Goal: Task Accomplishment & Management: Manage account settings

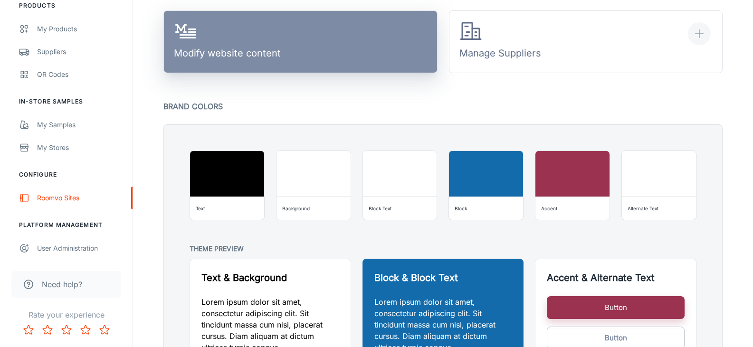
scroll to position [548, 0]
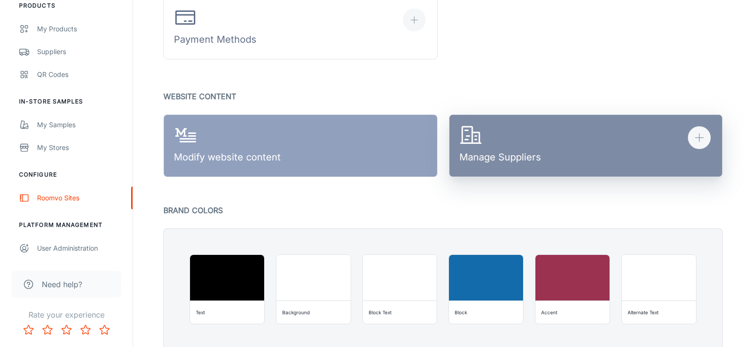
click at [516, 144] on div "Manage Suppliers" at bounding box center [500, 146] width 82 height 44
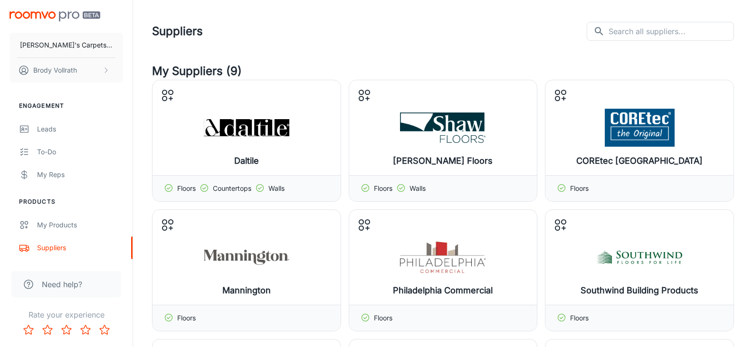
drag, startPoint x: 295, startPoint y: 228, endPoint x: 292, endPoint y: 32, distance: 196.2
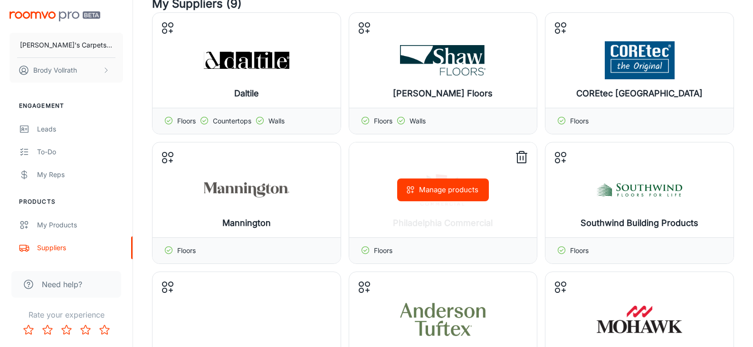
scroll to position [190, 0]
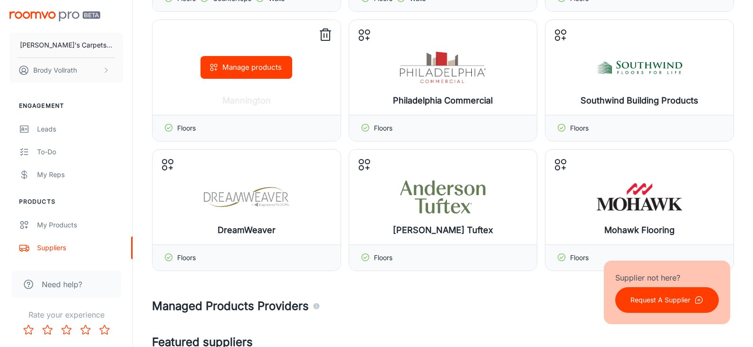
click at [223, 81] on div "Manage products" at bounding box center [246, 67] width 188 height 95
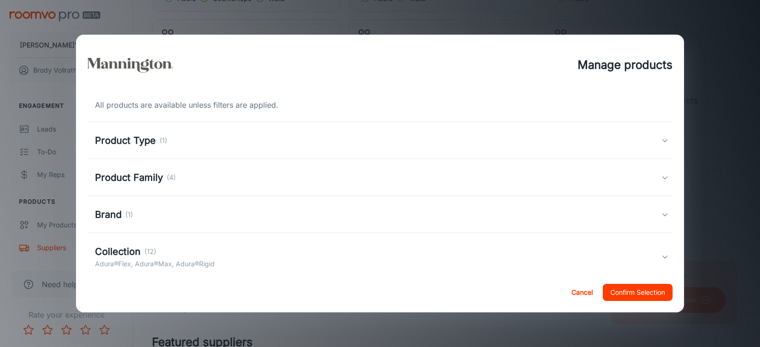
click at [167, 172] on p "(4)" at bounding box center [171, 177] width 9 height 10
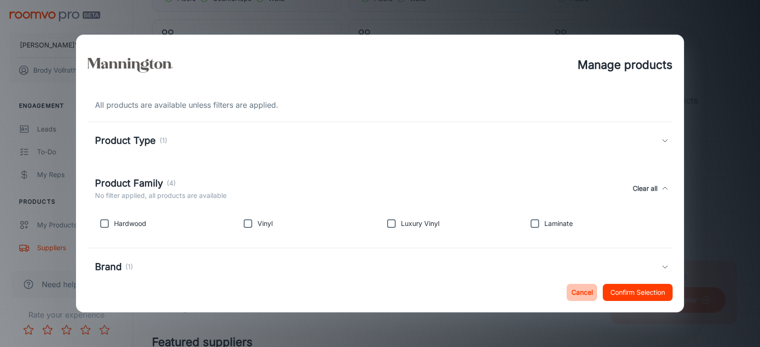
click at [586, 291] on button "Cancel" at bounding box center [582, 292] width 30 height 17
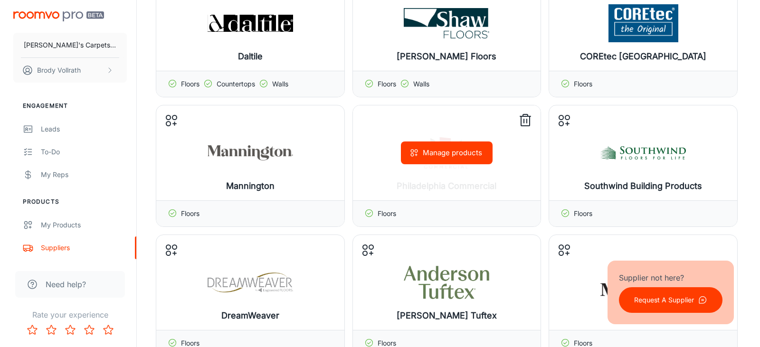
scroll to position [95, 0]
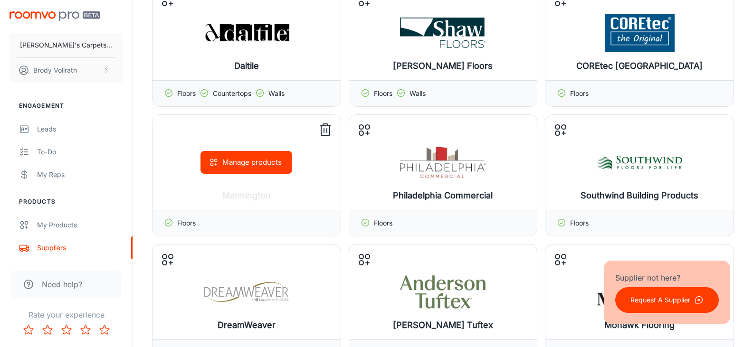
click at [294, 171] on div "Manage products" at bounding box center [246, 162] width 188 height 95
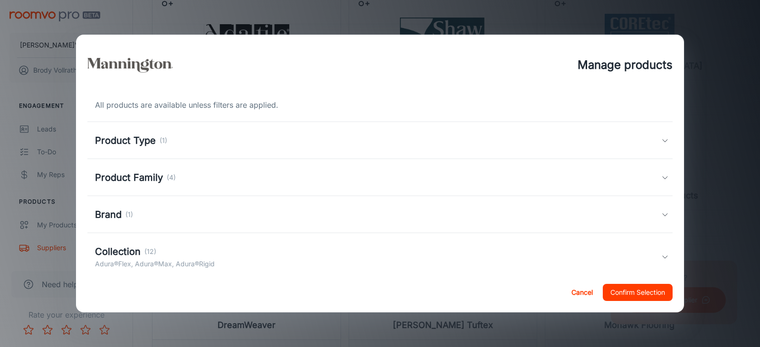
click at [133, 217] on div "Brand (1)" at bounding box center [378, 215] width 566 height 14
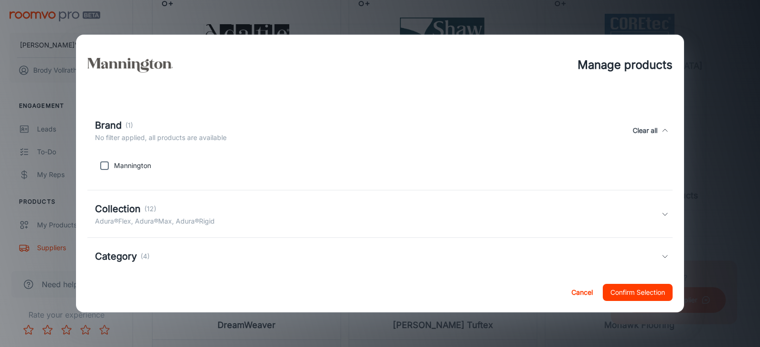
click at [133, 131] on div "Brand (1)" at bounding box center [161, 125] width 132 height 14
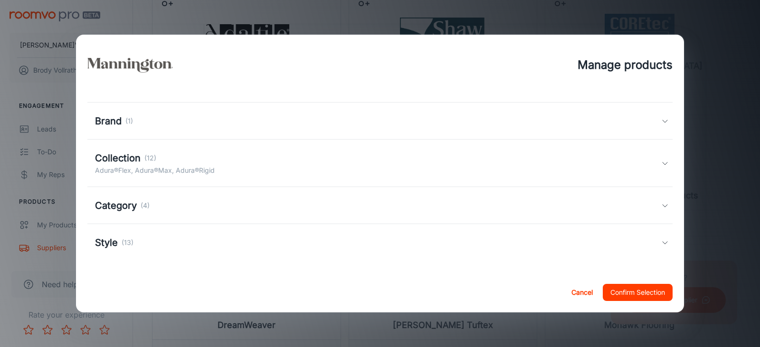
scroll to position [94, 0]
click at [179, 163] on div "Collection (12)" at bounding box center [155, 158] width 120 height 14
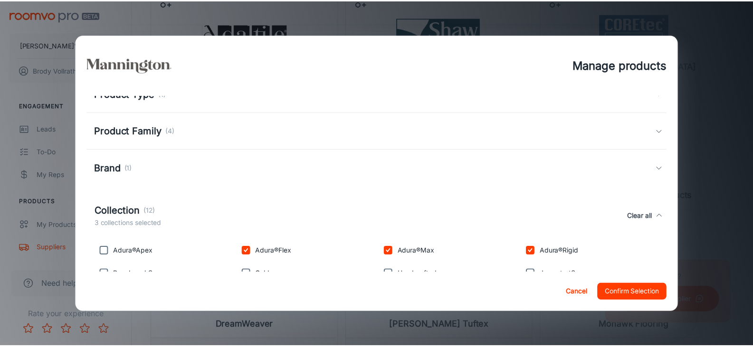
scroll to position [46, 0]
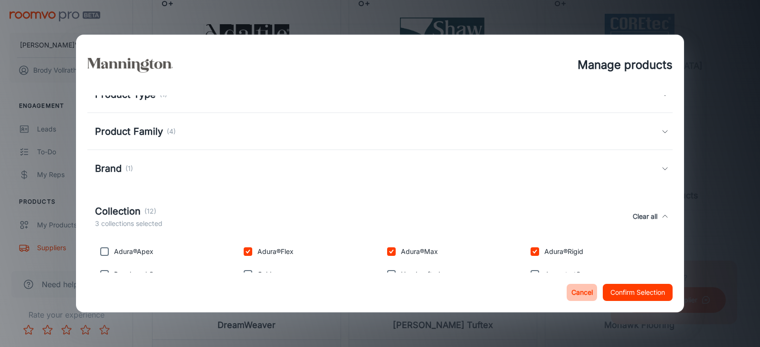
click at [582, 292] on button "Cancel" at bounding box center [582, 292] width 30 height 17
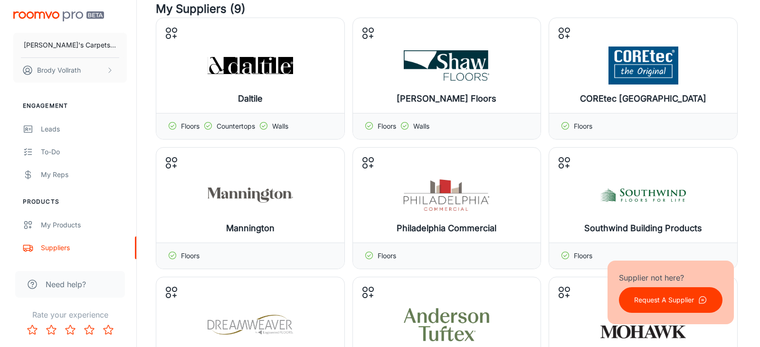
scroll to position [47, 0]
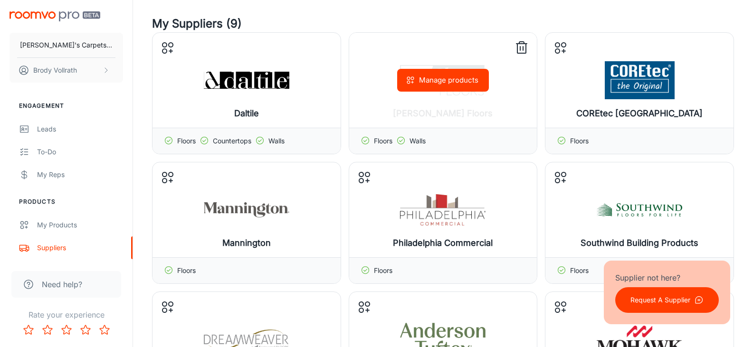
click at [433, 84] on button "Manage products" at bounding box center [443, 80] width 92 height 23
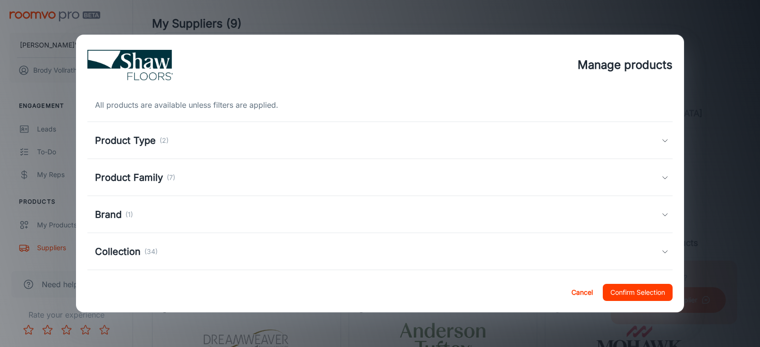
click at [137, 141] on h5 "Product Type" at bounding box center [125, 140] width 61 height 14
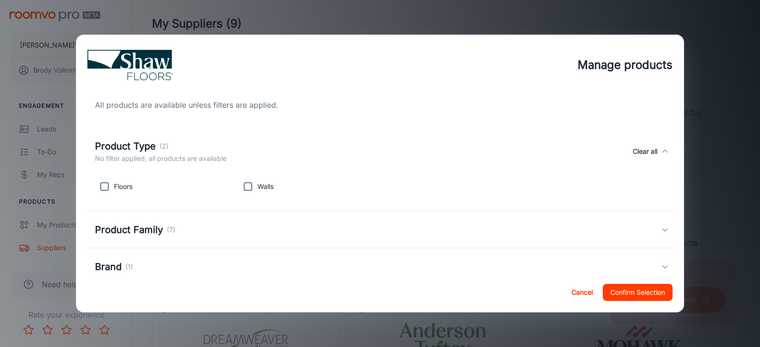
click at [170, 149] on div "Product Type (2)" at bounding box center [161, 146] width 132 height 14
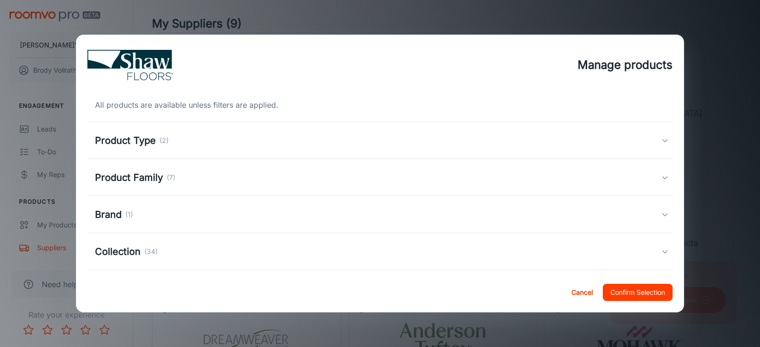
click at [158, 173] on h5 "Product Family" at bounding box center [129, 177] width 68 height 14
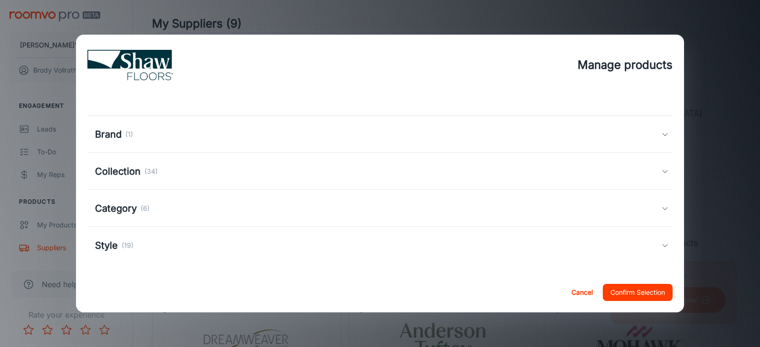
scroll to position [158, 0]
click at [208, 198] on div "Category (6)" at bounding box center [379, 205] width 585 height 37
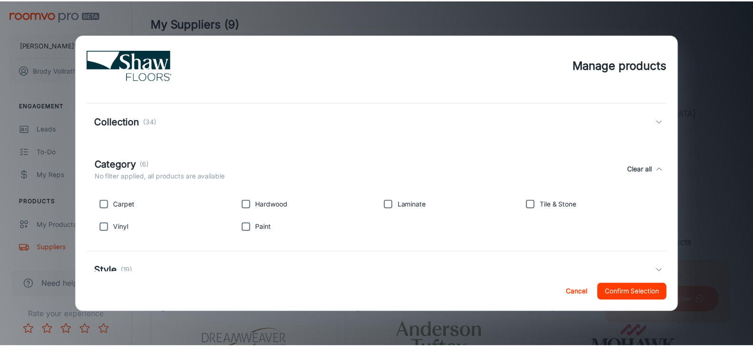
scroll to position [206, 0]
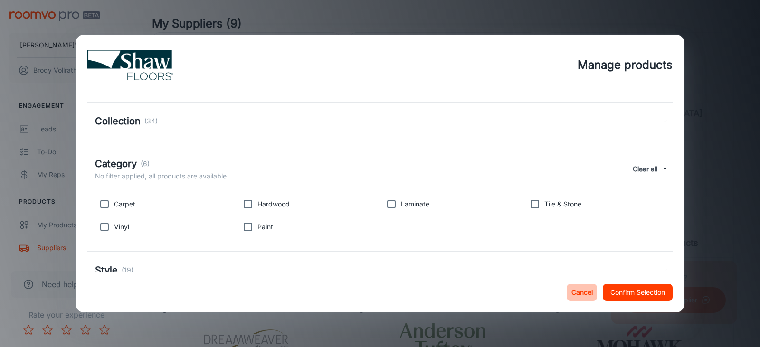
click at [579, 289] on button "Cancel" at bounding box center [582, 292] width 30 height 17
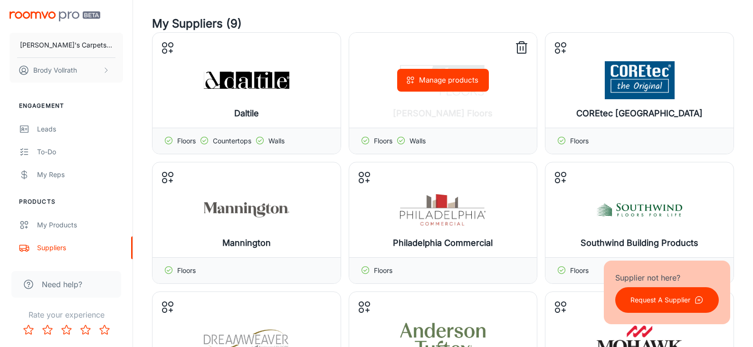
click at [468, 98] on div "Manage products" at bounding box center [443, 80] width 188 height 95
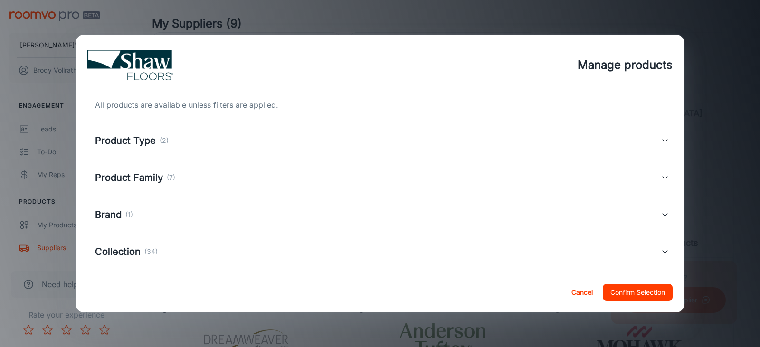
click at [204, 186] on div "Product Family (7)" at bounding box center [379, 177] width 585 height 37
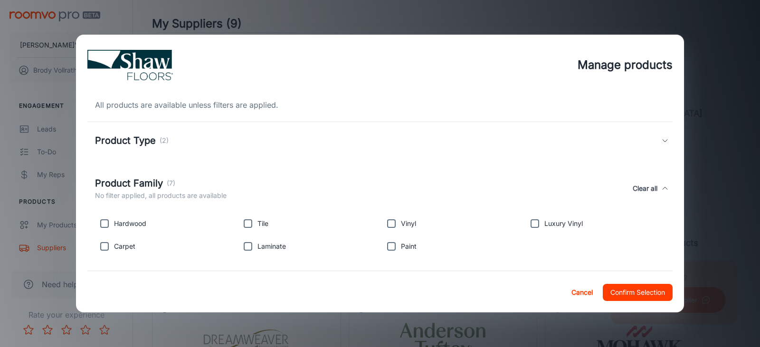
drag, startPoint x: 586, startPoint y: 291, endPoint x: 589, endPoint y: 284, distance: 7.2
click at [586, 291] on button "Cancel" at bounding box center [582, 292] width 30 height 17
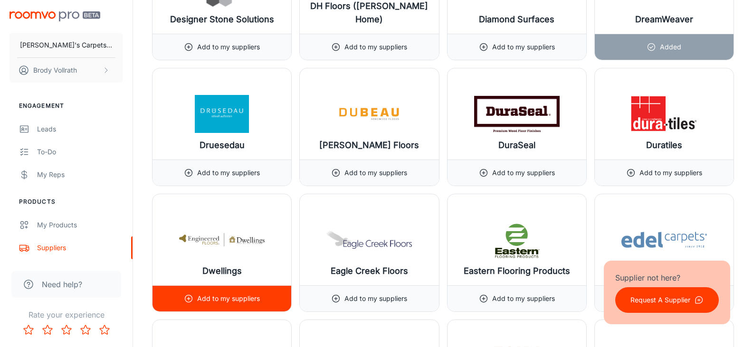
scroll to position [3847, 0]
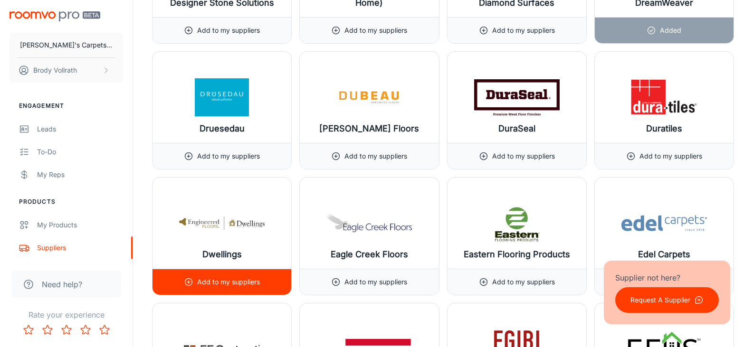
click at [241, 224] on img at bounding box center [221, 223] width 85 height 38
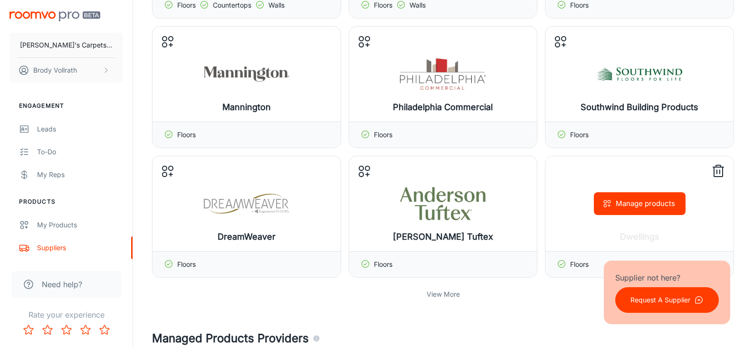
scroll to position [190, 0]
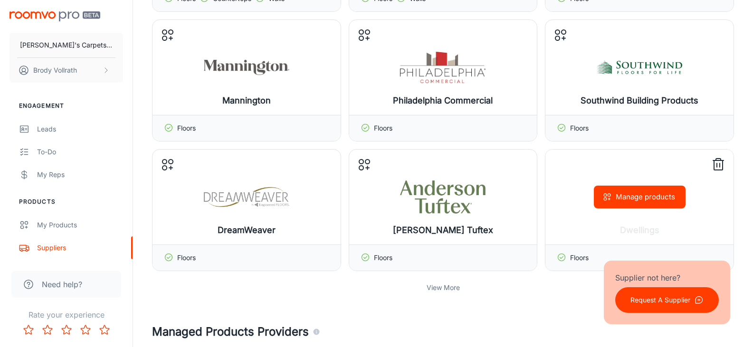
click at [716, 161] on line at bounding box center [718, 161] width 10 height 0
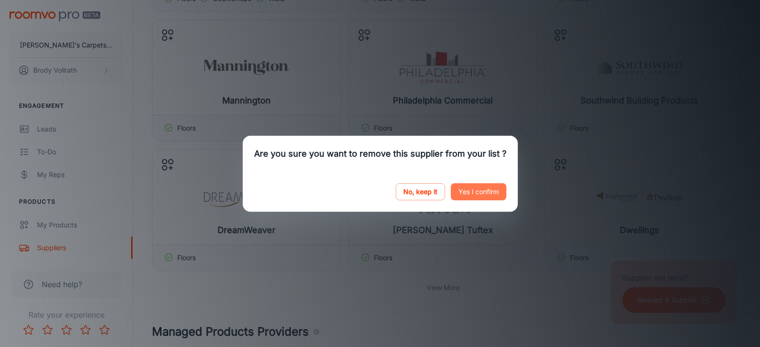
click at [491, 189] on button "Yes I confirm" at bounding box center [479, 191] width 56 height 17
